Goal: Check status: Check status

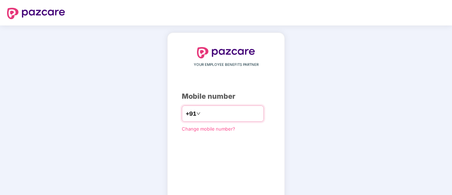
type input "**********"
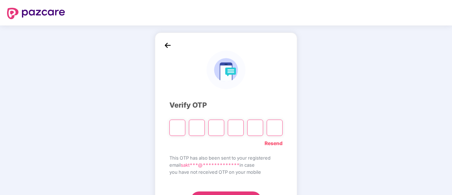
type input "*"
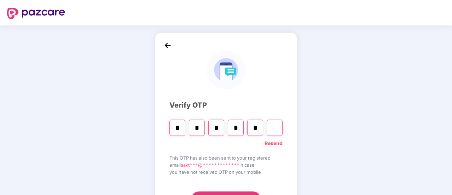
type input "*"
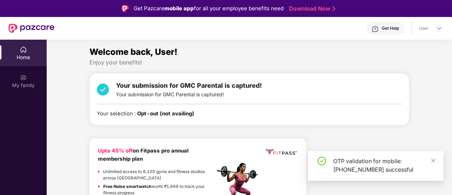
click at [428, 166] on div "OTP validation for mobile: [PHONE_NUMBER] successful" at bounding box center [384, 165] width 102 height 17
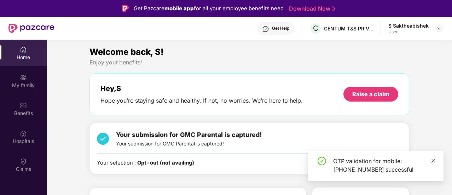
click at [433, 158] on span at bounding box center [433, 160] width 5 height 6
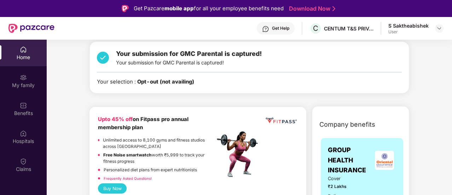
click at [178, 56] on span "Your submission for GMC Parental is captured!" at bounding box center [189, 53] width 146 height 7
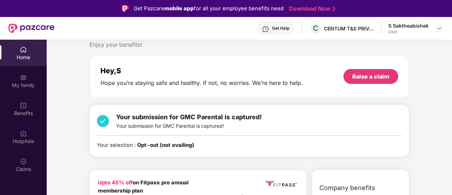
scroll to position [5, 0]
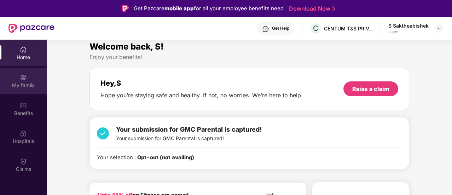
click at [24, 77] on img at bounding box center [23, 77] width 7 height 7
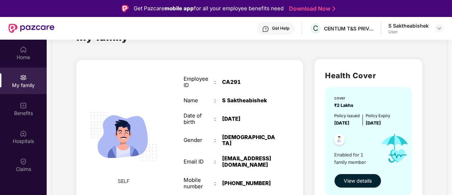
scroll to position [31, 0]
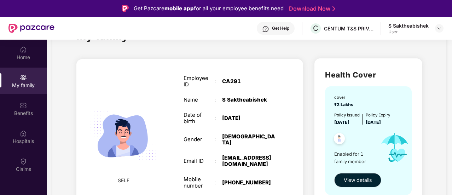
click at [133, 138] on img at bounding box center [123, 136] width 82 height 82
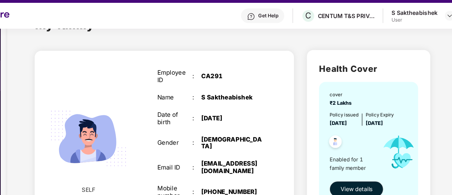
scroll to position [46, 0]
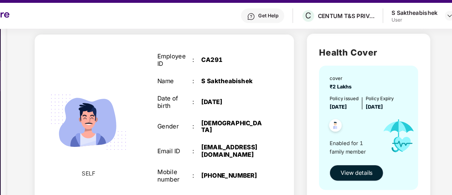
click at [354, 168] on span "View details" at bounding box center [358, 166] width 28 height 8
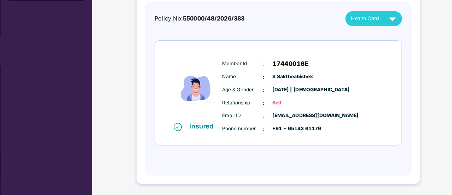
scroll to position [0, 0]
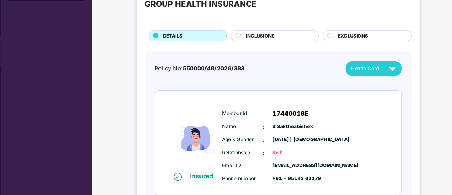
click at [275, 54] on span "INCLUSIONS" at bounding box center [273, 56] width 25 height 6
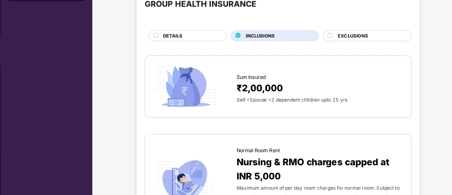
click at [350, 57] on span "EXCLUSIONS" at bounding box center [354, 56] width 27 height 6
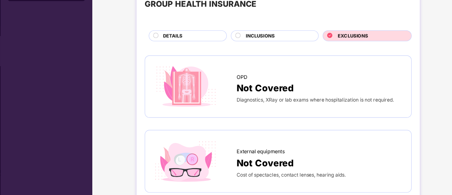
click at [223, 56] on div "DETAILS" at bounding box center [213, 56] width 56 height 7
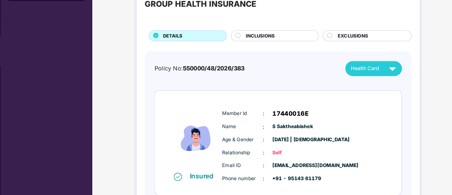
click at [373, 87] on span "Health Card" at bounding box center [365, 84] width 25 height 7
click at [391, 86] on img at bounding box center [389, 84] width 12 height 12
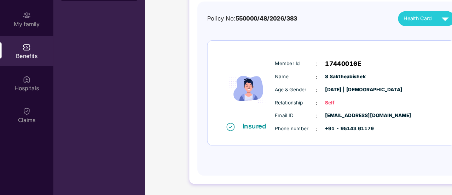
scroll to position [40, 0]
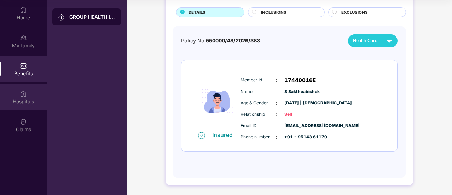
click at [29, 105] on div "Hospitals" at bounding box center [23, 97] width 47 height 27
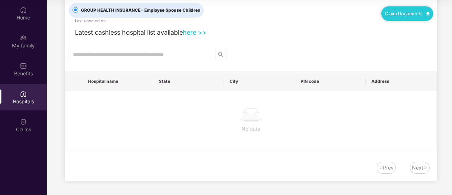
scroll to position [0, 0]
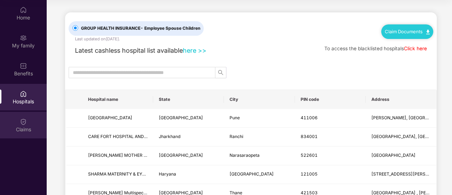
click at [9, 126] on div "Claims" at bounding box center [23, 129] width 47 height 7
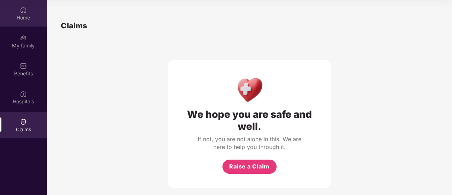
click at [8, 19] on div "Home" at bounding box center [23, 17] width 47 height 7
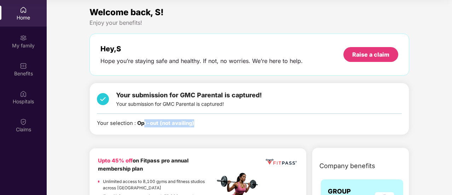
drag, startPoint x: 202, startPoint y: 122, endPoint x: 141, endPoint y: 122, distance: 60.5
click at [141, 122] on div "Your selection : Opt-out (not availing)" at bounding box center [249, 123] width 305 height 8
click at [211, 119] on div "Your selection : Opt-out (not availing)" at bounding box center [249, 123] width 305 height 8
